Goal: Obtain resource: Download file/media

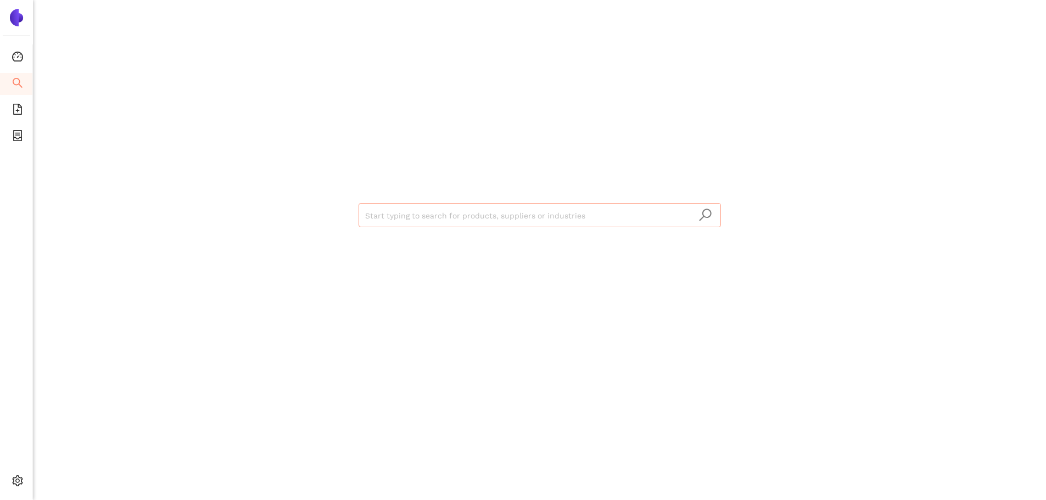
click at [512, 214] on input "search" at bounding box center [539, 216] width 349 height 24
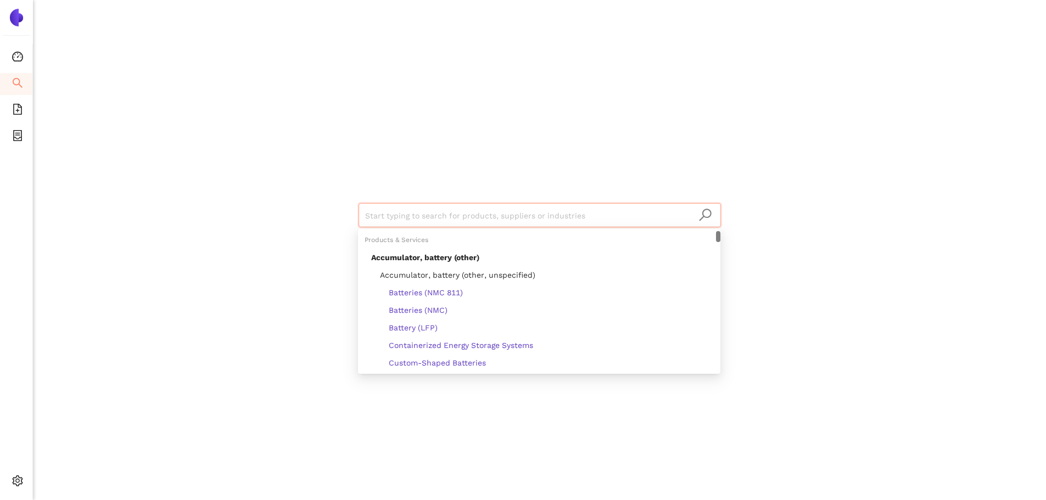
paste input "TRI-T COMPANY LIMITED"
type input "TRI-T COMPANY LIMITED"
click at [704, 211] on icon "search" at bounding box center [705, 215] width 14 height 14
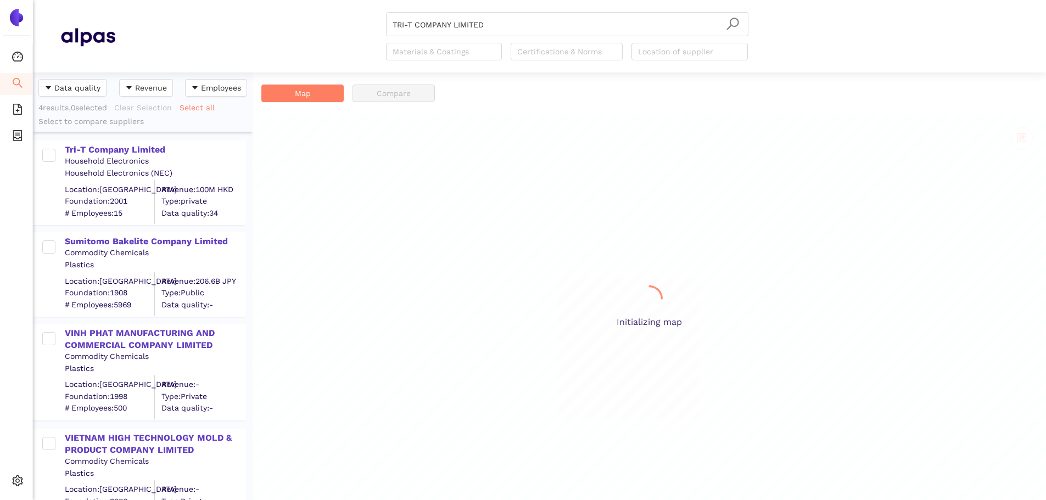
scroll to position [419, 211]
click at [138, 148] on div "Tri-T Company Limited" at bounding box center [155, 150] width 180 height 12
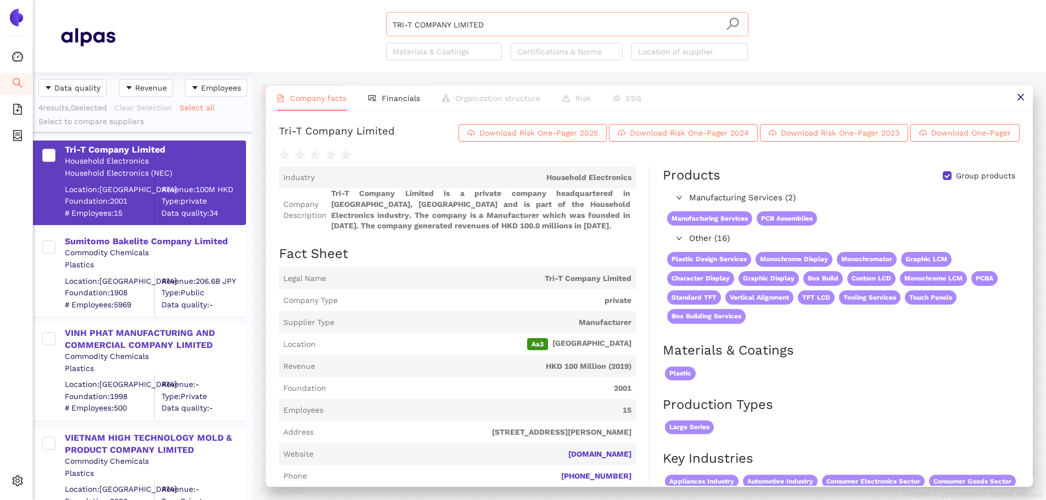
click at [482, 19] on input "TRI-T COMPANY LIMITED" at bounding box center [566, 25] width 349 height 24
click at [537, 11] on header "TRI-T COMPANY LIMITED Materials & Coatings Certifications & Norms Location of s…" at bounding box center [539, 36] width 1013 height 72
drag, startPoint x: 507, startPoint y: 24, endPoint x: 317, endPoint y: 21, distance: 189.4
click at [317, 20] on div "TRI-T COMPANY LIMITED Materials & Coatings Certifications & Norms Location of s…" at bounding box center [566, 36] width 903 height 48
paste input "Saaj Indústria e Comércio de Materiais Plásticos LTDA"
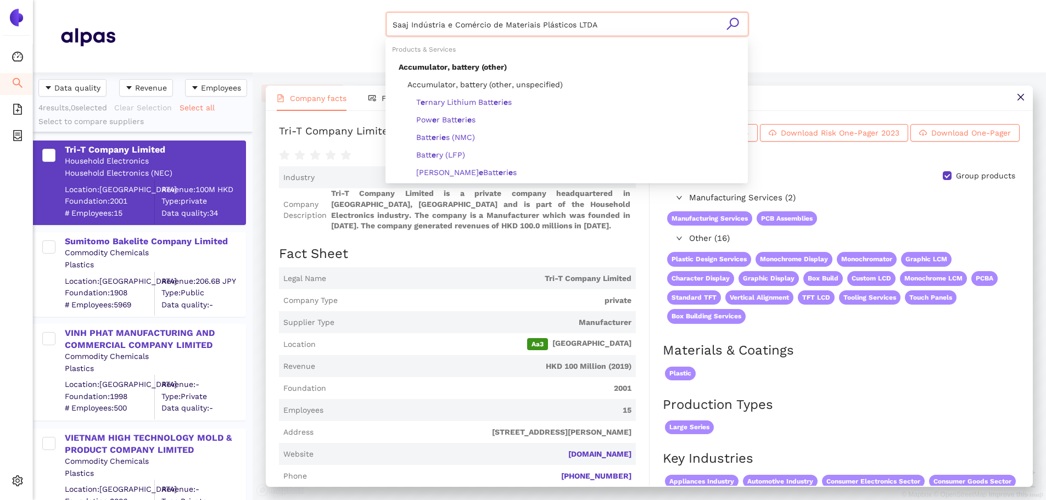
click at [732, 19] on icon "search" at bounding box center [732, 24] width 12 height 12
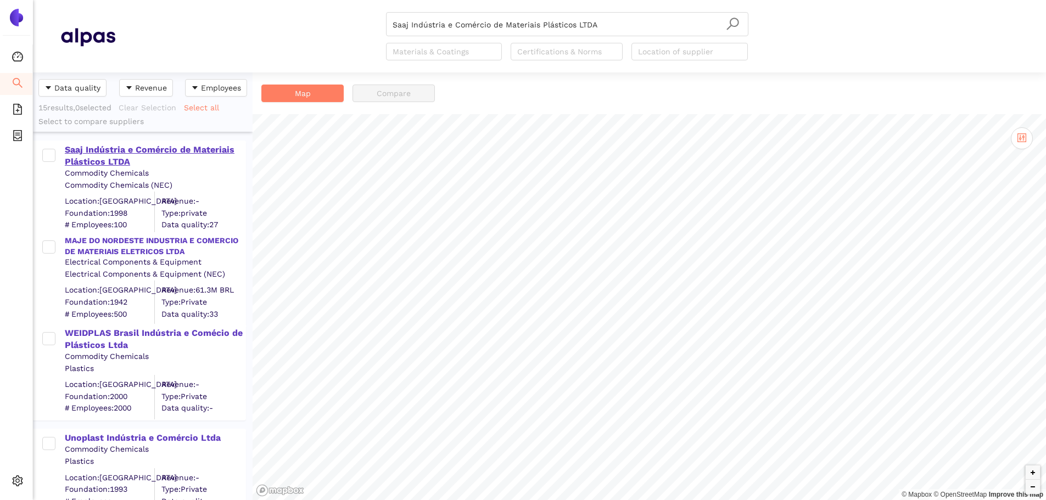
click at [132, 152] on div "Saaj Indústria e Comércio de Materiais Plásticos LTDA" at bounding box center [155, 156] width 180 height 25
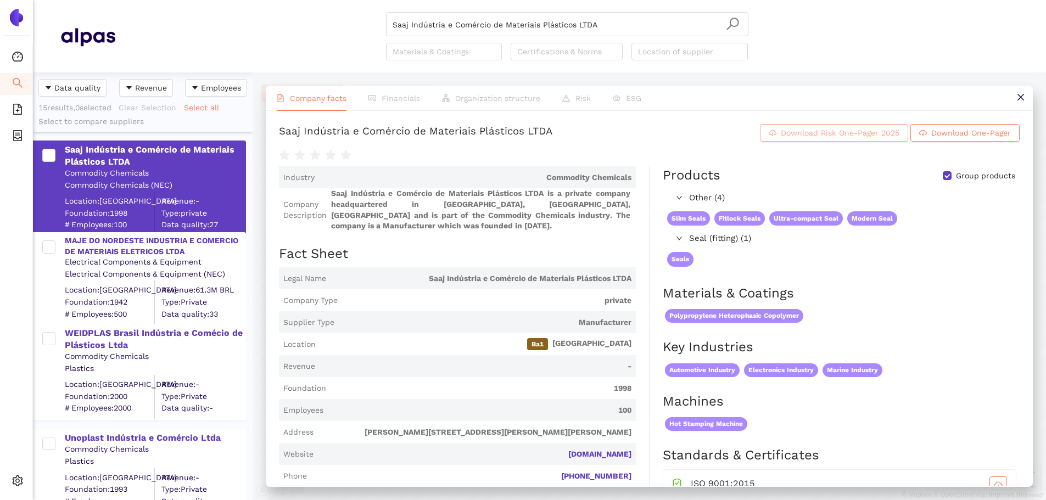
click at [791, 139] on span "Download Risk One-Pager 2025" at bounding box center [840, 133] width 119 height 12
click at [588, 20] on input "Saaj Indústria e Comércio de Materiais Plásticos LTDA" at bounding box center [566, 25] width 349 height 24
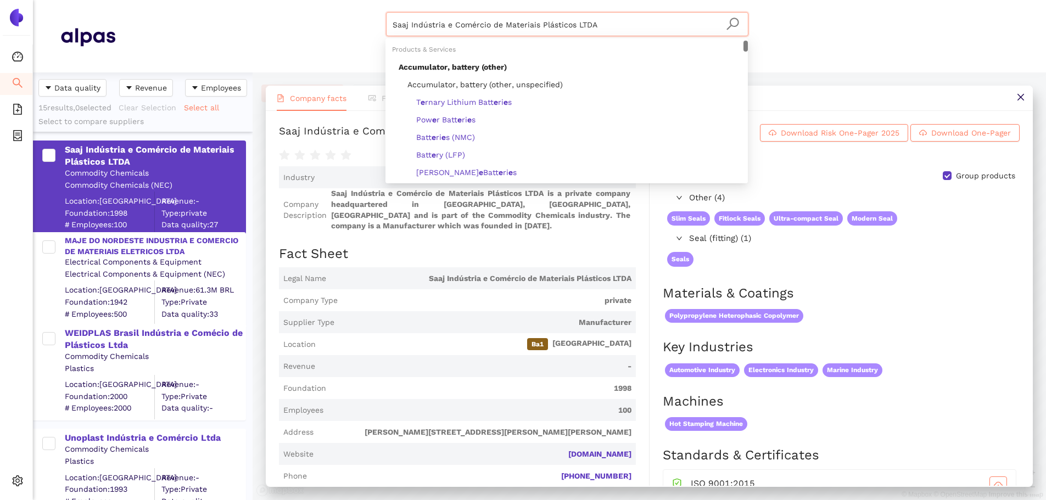
drag, startPoint x: 597, startPoint y: 24, endPoint x: 312, endPoint y: 47, distance: 286.4
click at [312, 47] on div "Saaj Indústria e Comércio de Materiais Plásticos LTDA Materials & Coatings Cert…" at bounding box center [566, 36] width 903 height 48
paste input "Ole Wolff Holding ApS"
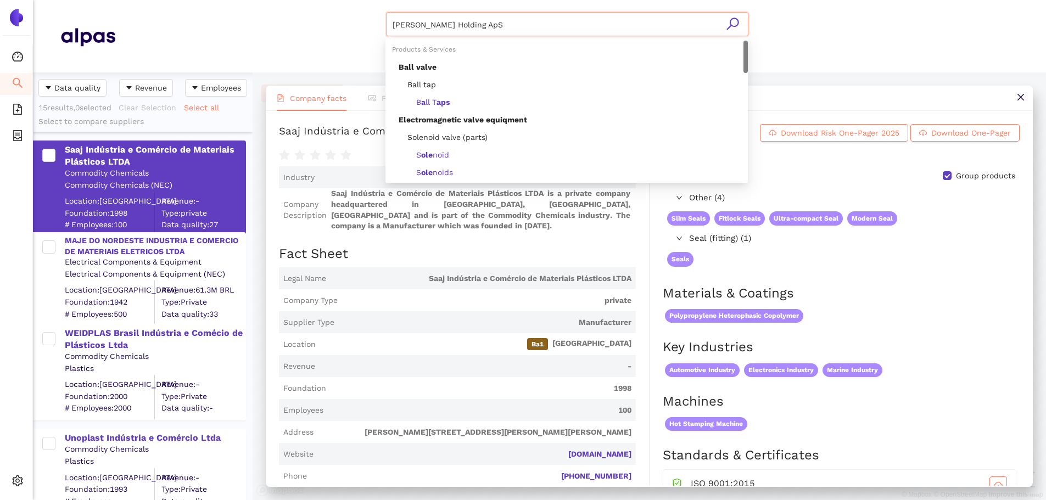
type input "Ole Wolff Holding ApS"
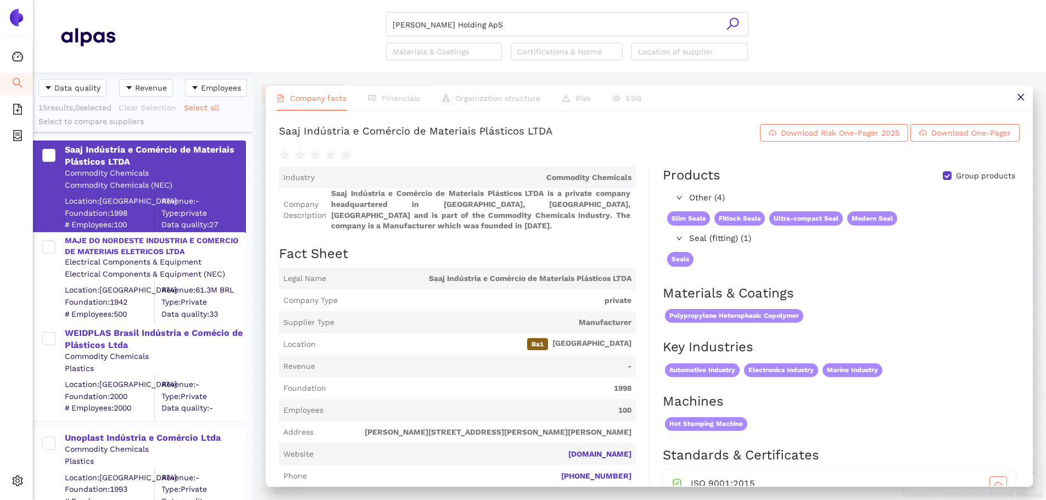
click at [732, 24] on icon "search" at bounding box center [733, 24] width 14 height 14
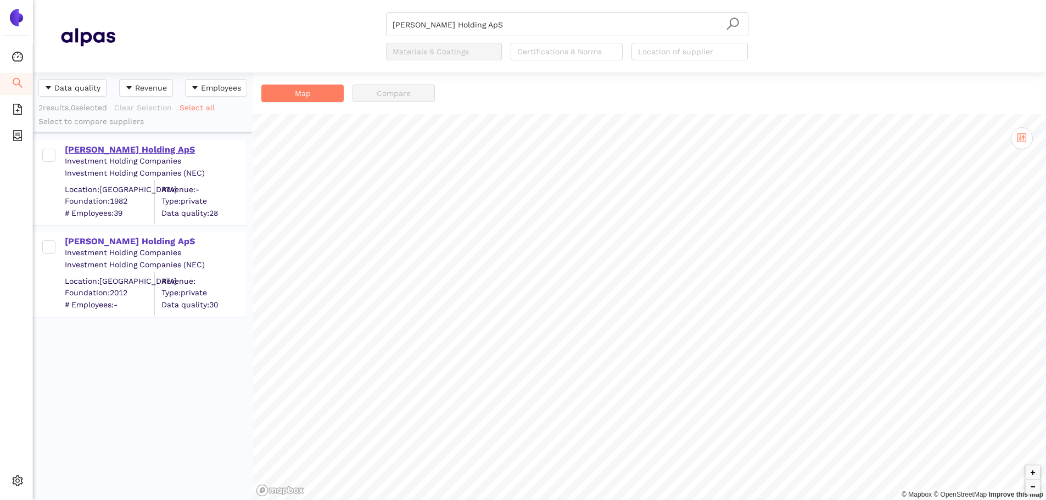
click at [128, 148] on div "Ole Wolff Holding ApS" at bounding box center [155, 150] width 180 height 12
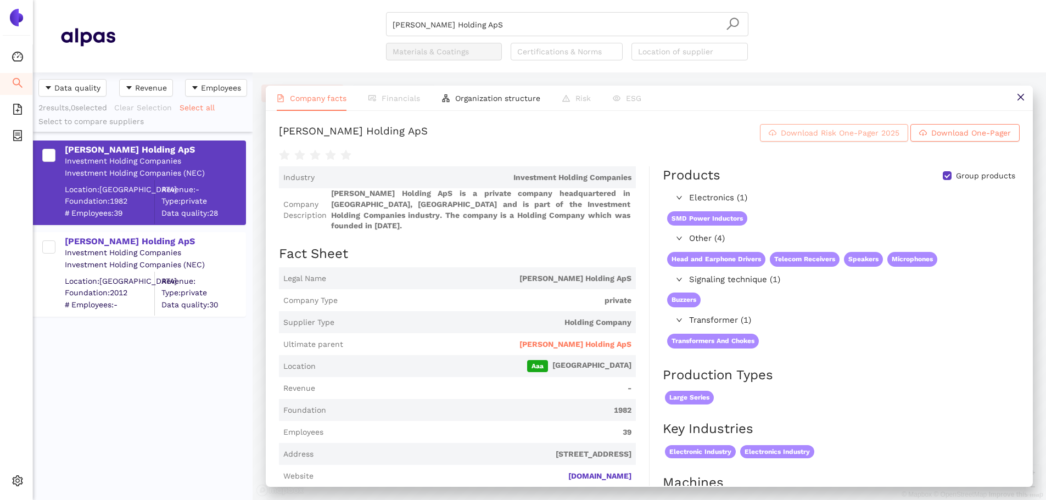
click at [824, 138] on span "Download Risk One-Pager 2025" at bounding box center [840, 133] width 119 height 12
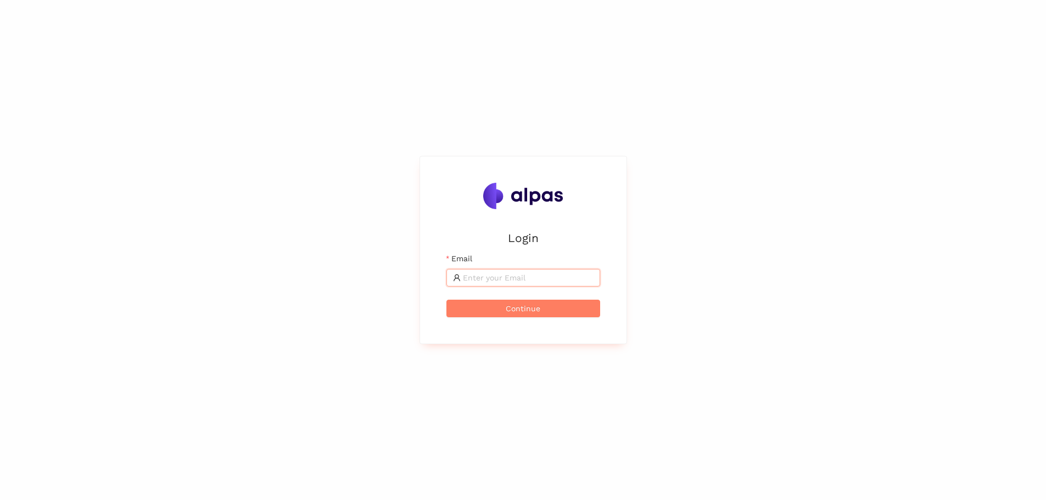
click at [518, 284] on input "Email" at bounding box center [528, 278] width 131 height 12
type input "karina.stival@landisgyr.com"
click at [540, 308] on span "Continue" at bounding box center [523, 308] width 35 height 12
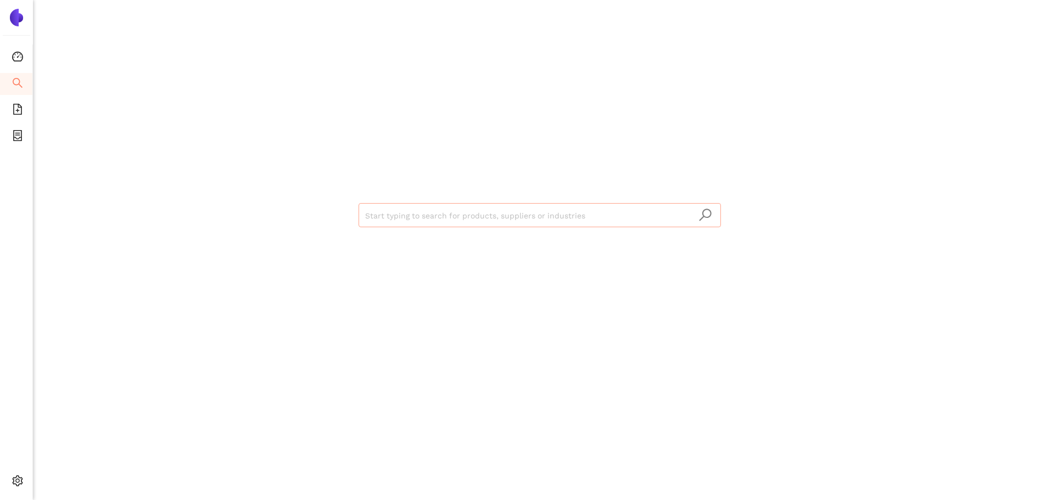
drag, startPoint x: 543, startPoint y: 232, endPoint x: 540, endPoint y: 225, distance: 8.2
click at [543, 232] on div "Start typing to search for products, suppliers or industries" at bounding box center [539, 214] width 659 height 428
click at [535, 200] on div "Start typing to search for products, suppliers or industries" at bounding box center [539, 214] width 659 height 428
click at [152, 168] on div "Start typing to search for products, suppliers or industries" at bounding box center [539, 250] width 1013 height 500
click at [413, 224] on input "search" at bounding box center [539, 216] width 349 height 24
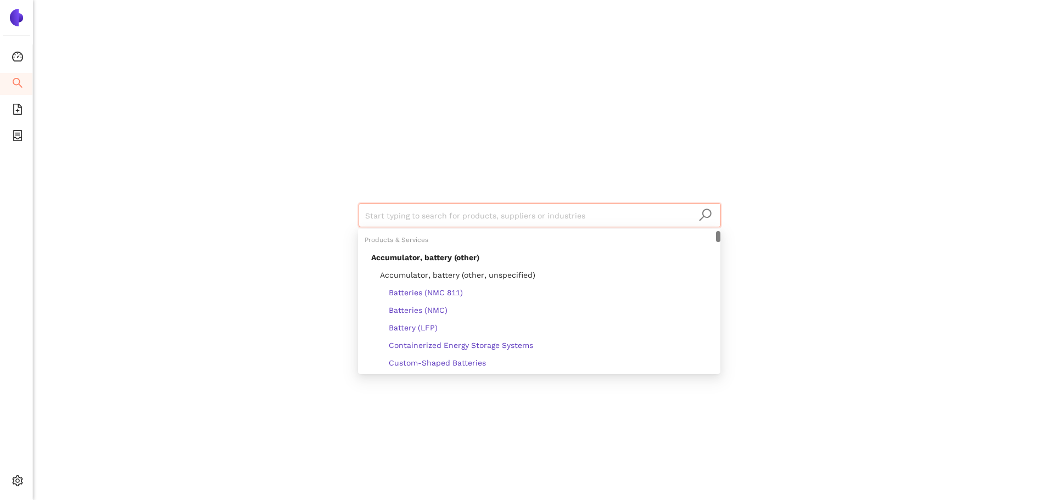
paste input "TRI-T COMPANY LIMITED"
type input "TRI-T COMPANY LIMITED"
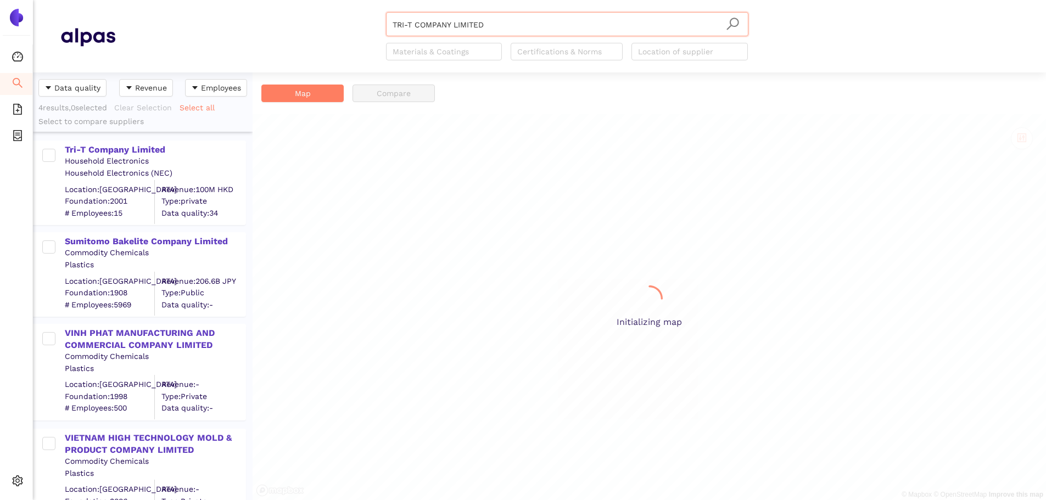
scroll to position [419, 211]
click at [161, 150] on div "Tri-T Company Limited" at bounding box center [155, 150] width 180 height 12
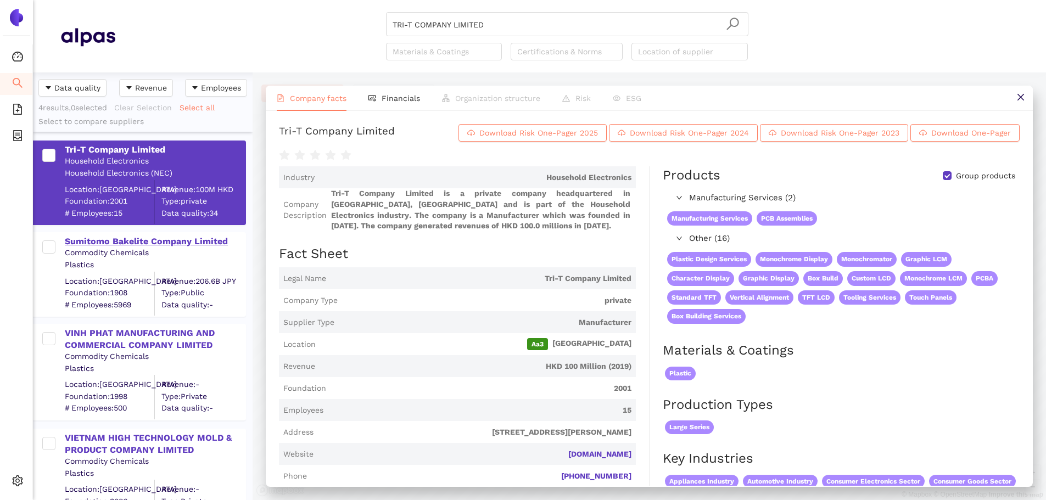
click at [178, 244] on div "Sumitomo Bakelite Company Limited" at bounding box center [155, 241] width 180 height 12
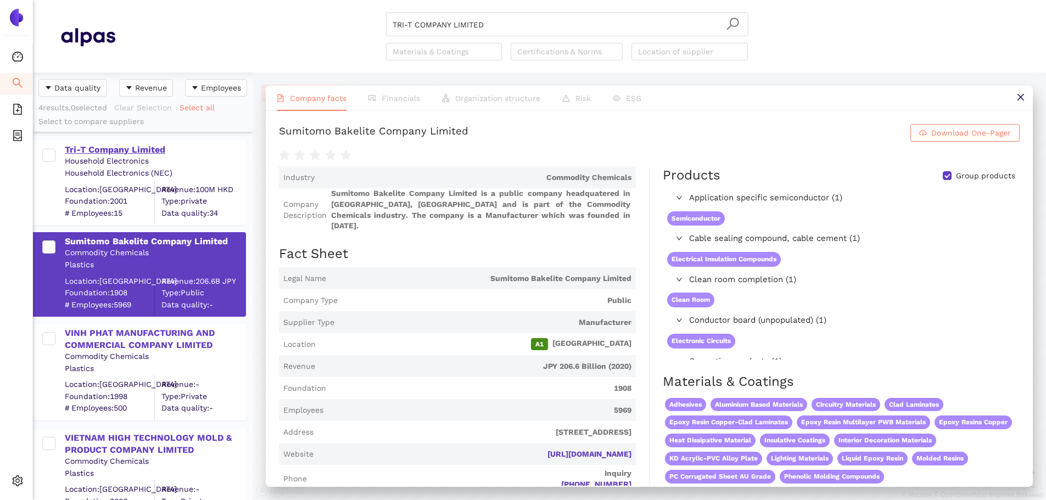
click at [147, 145] on div "Tri-T Company Limited" at bounding box center [155, 150] width 180 height 12
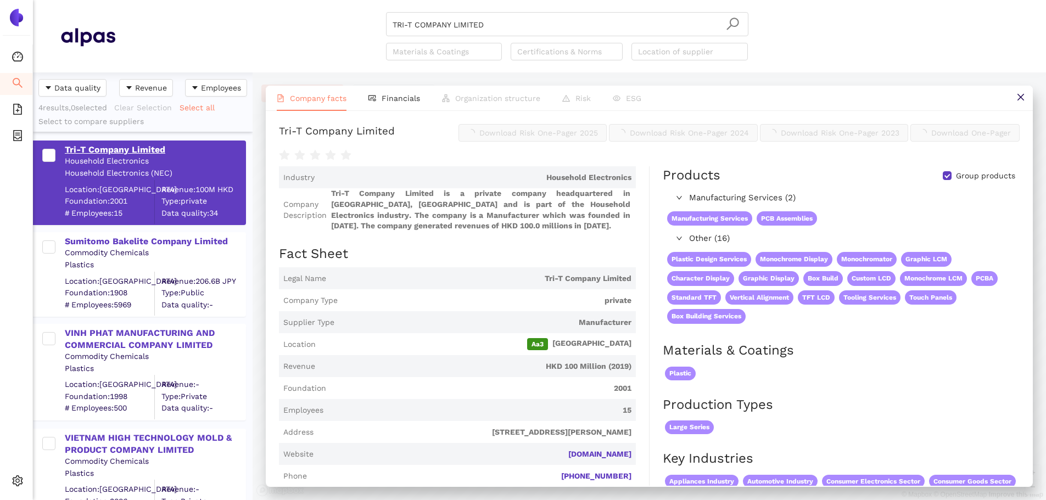
click at [153, 150] on div "Tri-T Company Limited" at bounding box center [155, 150] width 180 height 12
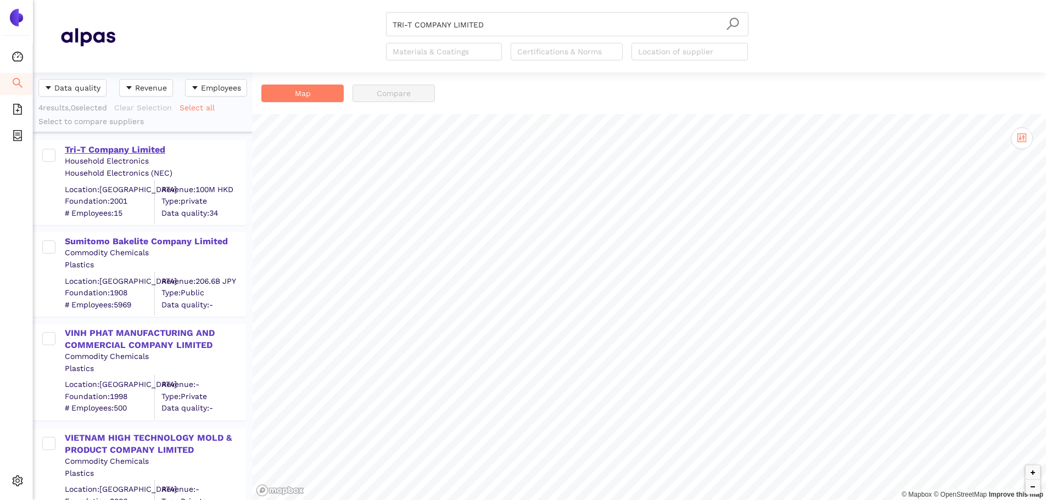
click at [150, 148] on div "Tri-T Company Limited" at bounding box center [155, 150] width 180 height 12
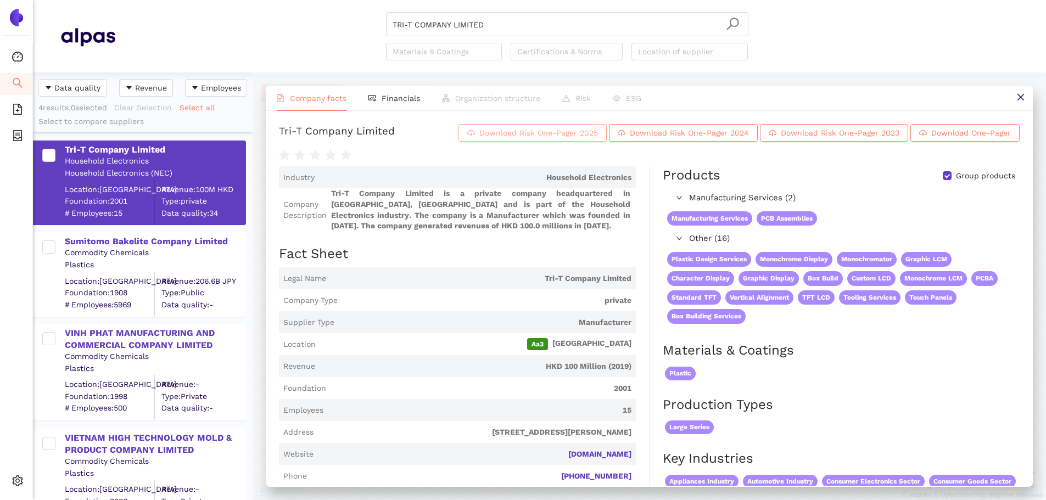
click at [504, 139] on span "Download Risk One-Pager 2025" at bounding box center [538, 133] width 119 height 12
